Goal: Transaction & Acquisition: Book appointment/travel/reservation

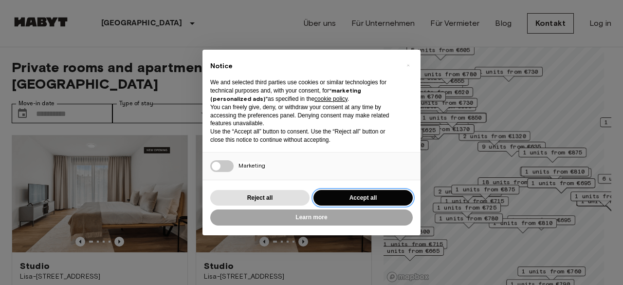
click at [370, 203] on button "Accept all" at bounding box center [362, 198] width 99 height 16
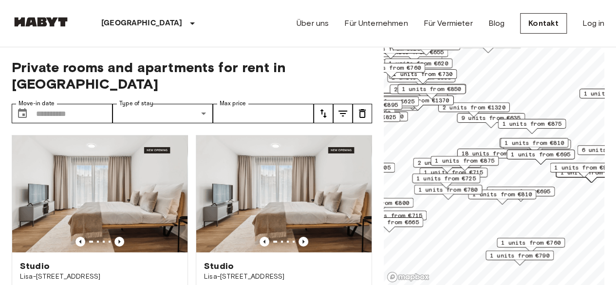
drag, startPoint x: 492, startPoint y: 209, endPoint x: 472, endPoint y: 181, distance: 35.5
click at [472, 181] on span "1 units from €725" at bounding box center [445, 178] width 59 height 9
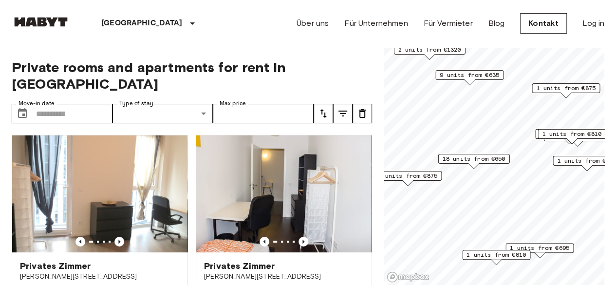
click at [472, 167] on div "Map marker" at bounding box center [473, 165] width 11 height 5
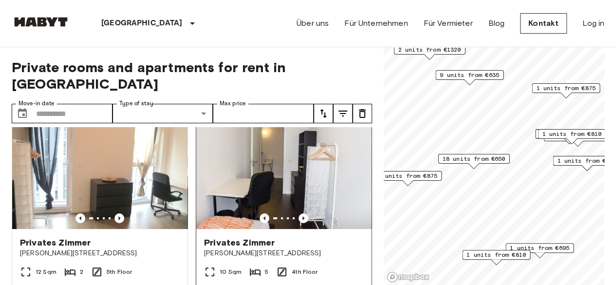
scroll to position [17, 0]
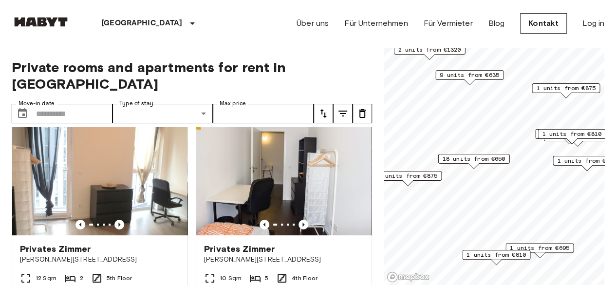
click at [479, 163] on div "18 units from €650" at bounding box center [474, 161] width 72 height 15
click at [474, 156] on span "18 units from €650" at bounding box center [473, 158] width 63 height 9
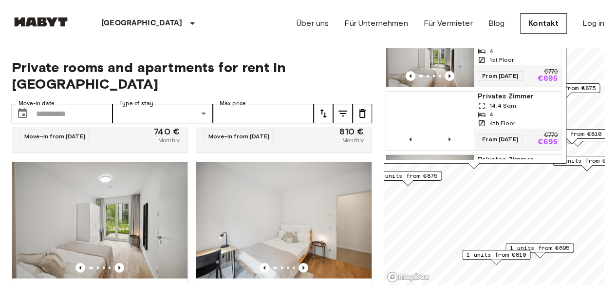
scroll to position [2782, 0]
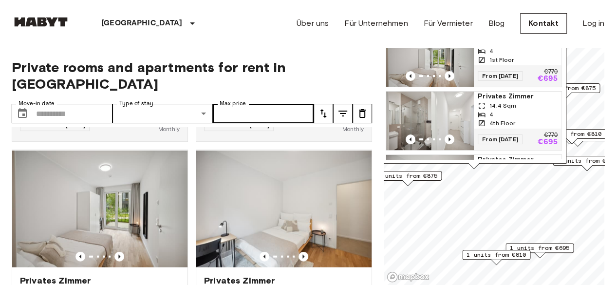
click at [239, 99] on label "Max price" at bounding box center [232, 103] width 26 height 8
click at [239, 104] on input "Max price" at bounding box center [263, 113] width 101 height 19
type input "***"
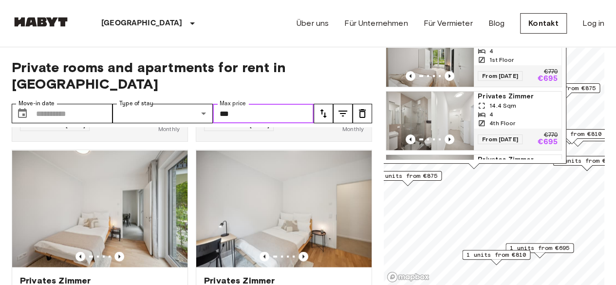
scroll to position [2562, 0]
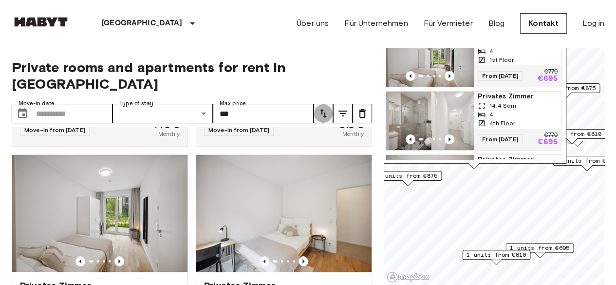
click at [328, 108] on icon "tune" at bounding box center [323, 114] width 12 height 12
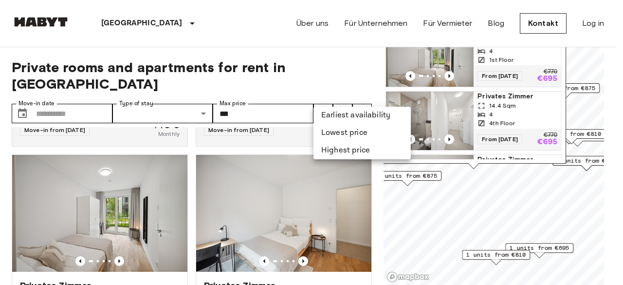
click at [341, 139] on li "Lowest price" at bounding box center [361, 133] width 97 height 18
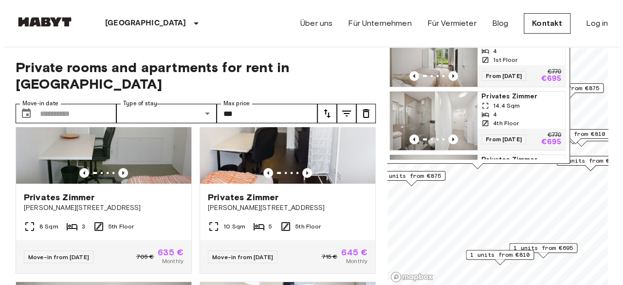
scroll to position [69, 0]
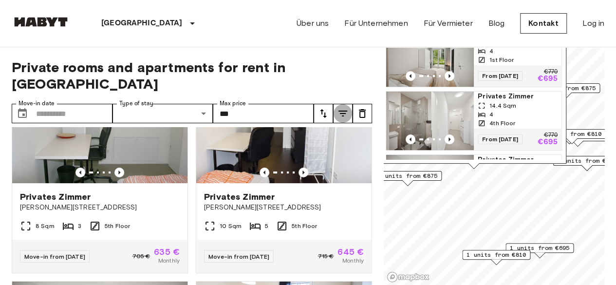
click at [340, 110] on icon "tune" at bounding box center [342, 113] width 9 height 6
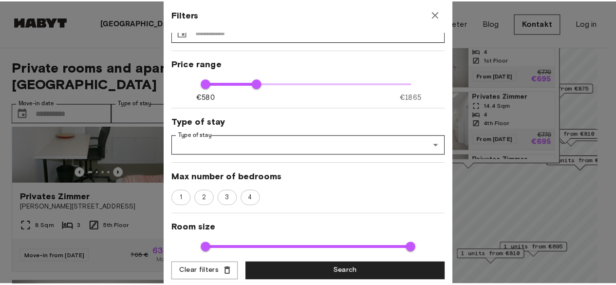
scroll to position [0, 0]
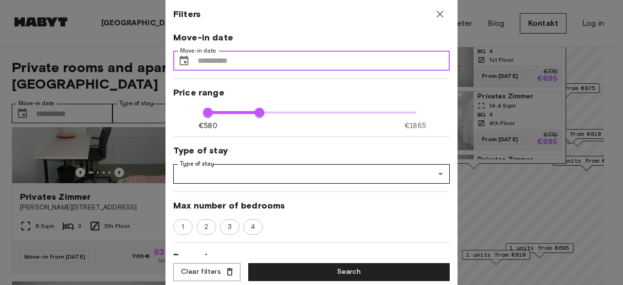
click at [240, 55] on input "Move-in date" at bounding box center [324, 60] width 252 height 19
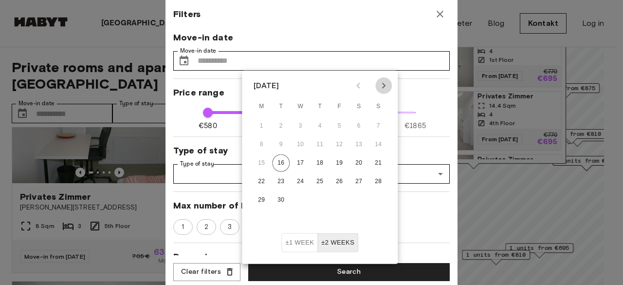
click at [383, 83] on icon "Next month" at bounding box center [384, 86] width 12 height 12
click at [382, 92] on button "Next month" at bounding box center [383, 85] width 17 height 17
click at [263, 126] on button "1" at bounding box center [262, 126] width 18 height 18
type input "**********"
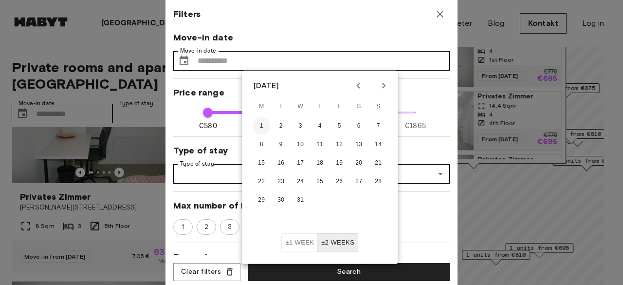
type input "**"
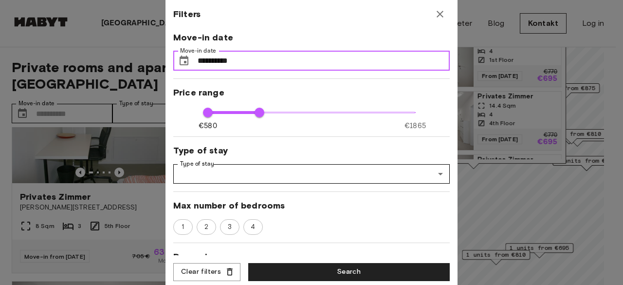
click at [239, 55] on input "**********" at bounding box center [324, 60] width 252 height 19
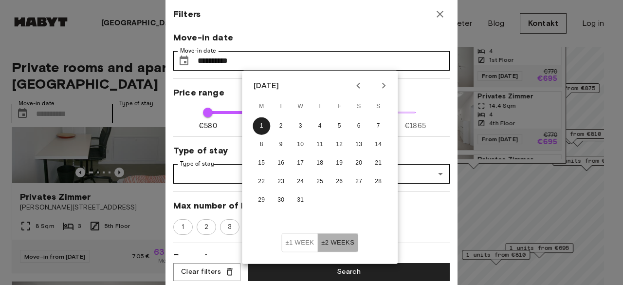
click at [340, 237] on button "±2 weeks" at bounding box center [337, 242] width 41 height 19
click at [352, 272] on button "Search" at bounding box center [348, 272] width 201 height 18
type input "**********"
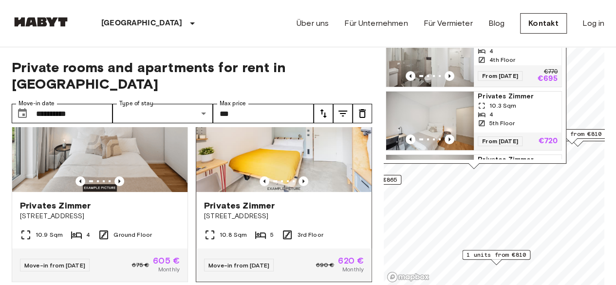
scroll to position [60, 0]
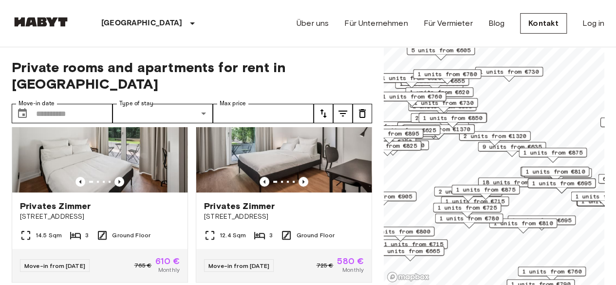
scroll to position [275, 0]
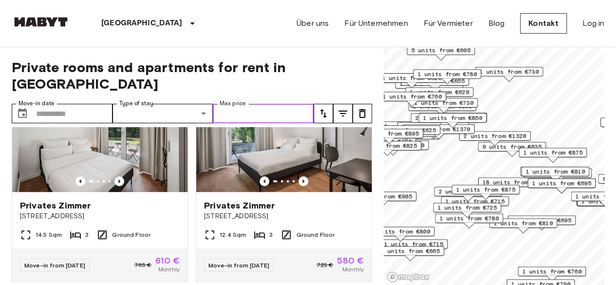
click at [276, 104] on input "Max price" at bounding box center [263, 113] width 101 height 19
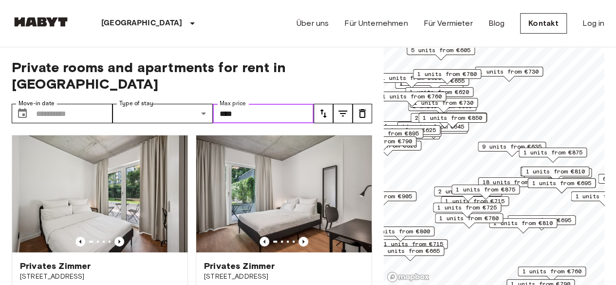
type input "****"
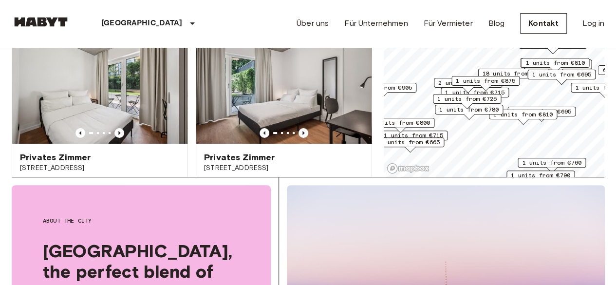
scroll to position [109, 0]
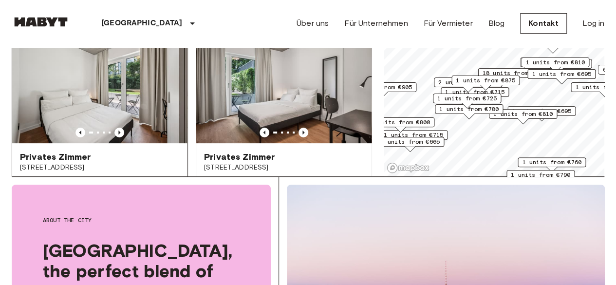
click at [138, 143] on div "Privates Zimmer Stromstraße 48" at bounding box center [99, 161] width 175 height 37
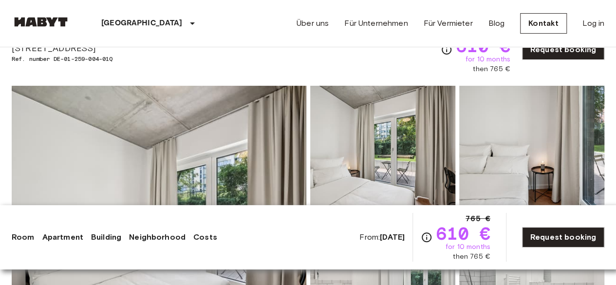
scroll to position [5, 0]
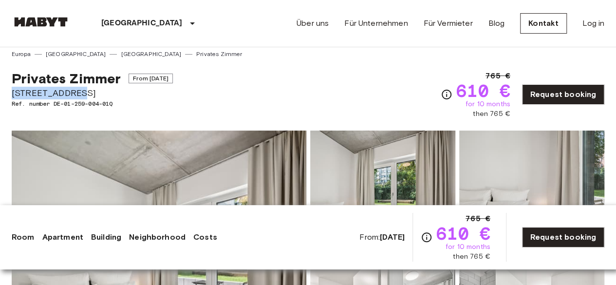
drag, startPoint x: 85, startPoint y: 89, endPoint x: 12, endPoint y: 91, distance: 73.0
click at [12, 91] on span "[STREET_ADDRESS]" at bounding box center [92, 93] width 161 height 13
copy span "[STREET_ADDRESS]"
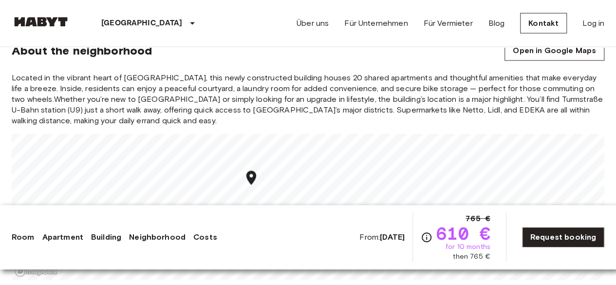
scroll to position [1088, 0]
click at [232, 105] on div "Located in the vibrant heart of Moabit, this newly constructed building houses …" at bounding box center [308, 176] width 592 height 207
